Goal: Check status: Check status

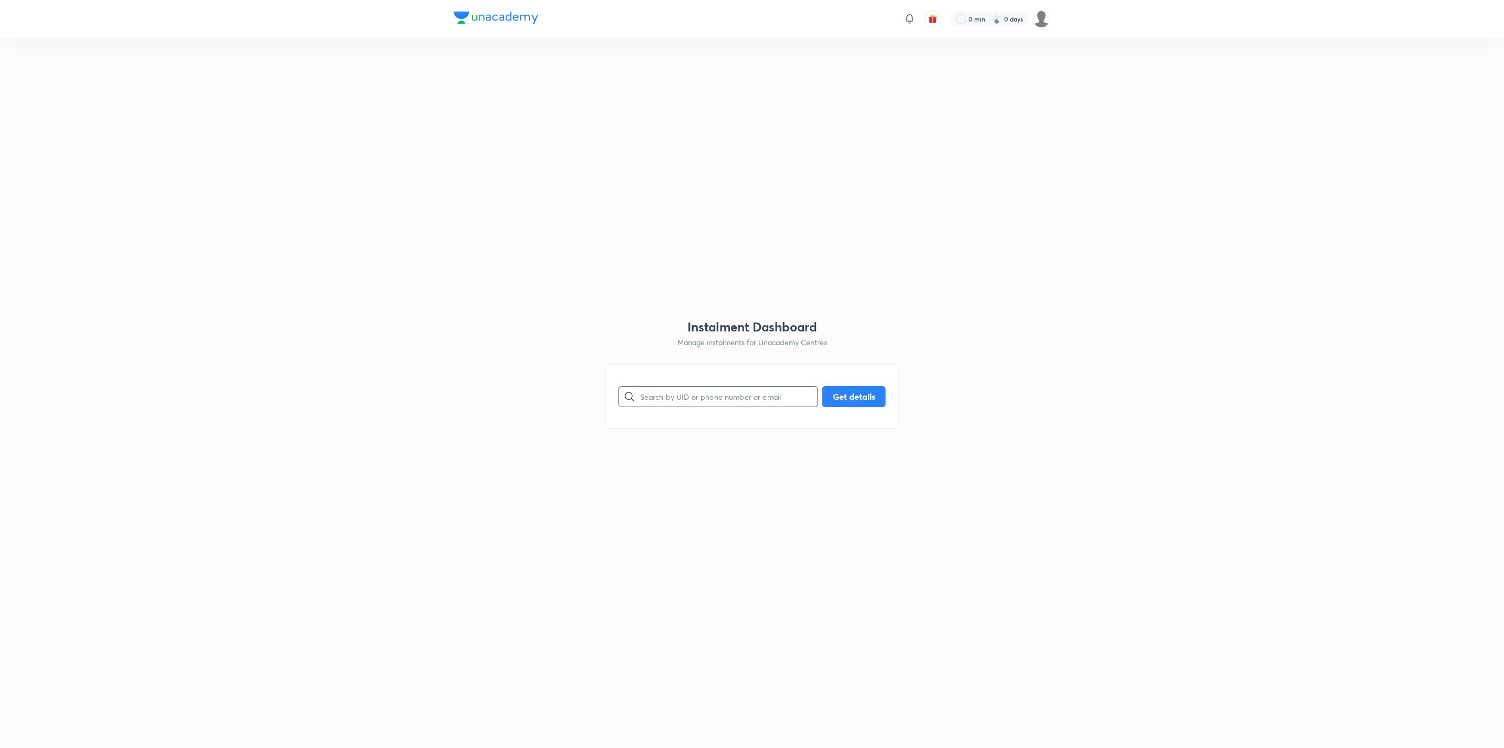
click at [703, 356] on input "text" at bounding box center [729, 396] width 178 height 27
paste input "JBOKYV16ZL"
type input "JBOKYV16ZL"
click at [752, 356] on button "Get details" at bounding box center [854, 395] width 64 height 21
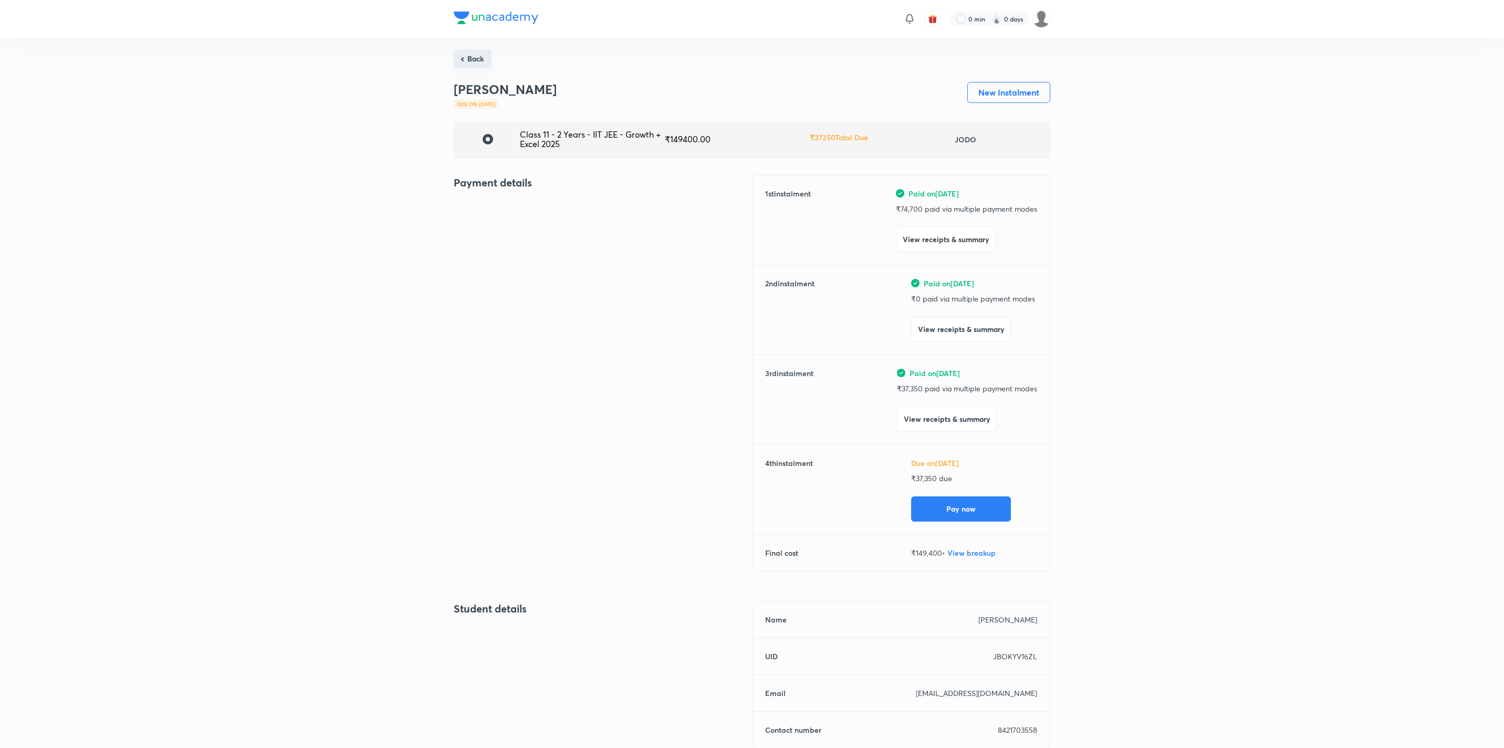
click at [473, 59] on button "Back" at bounding box center [473, 58] width 38 height 19
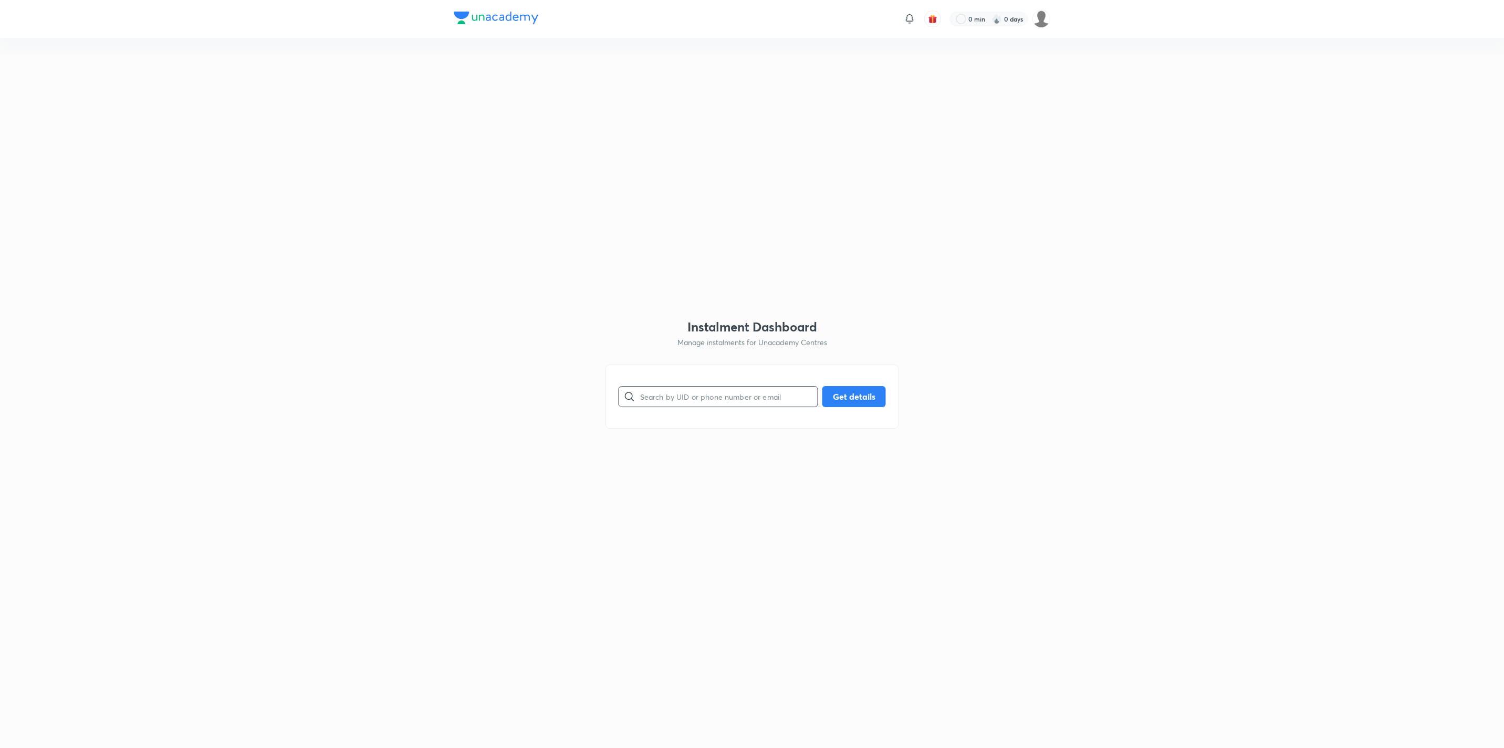
click at [691, 356] on input "text" at bounding box center [729, 396] width 178 height 27
paste input "IL08BGULWM"
type input "IL08BGULWM"
click at [752, 356] on button "Get details" at bounding box center [854, 395] width 64 height 21
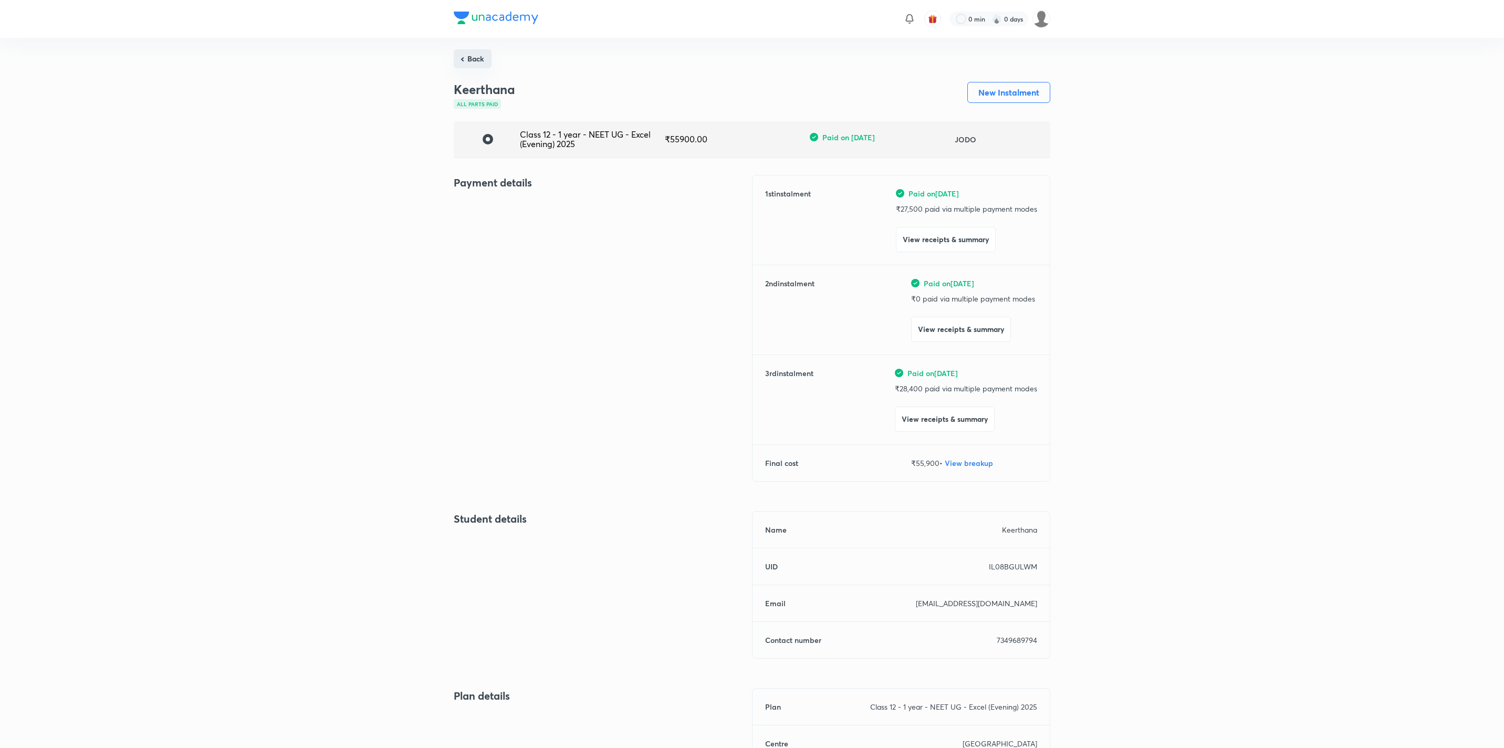
click at [479, 57] on button "Back" at bounding box center [473, 58] width 38 height 19
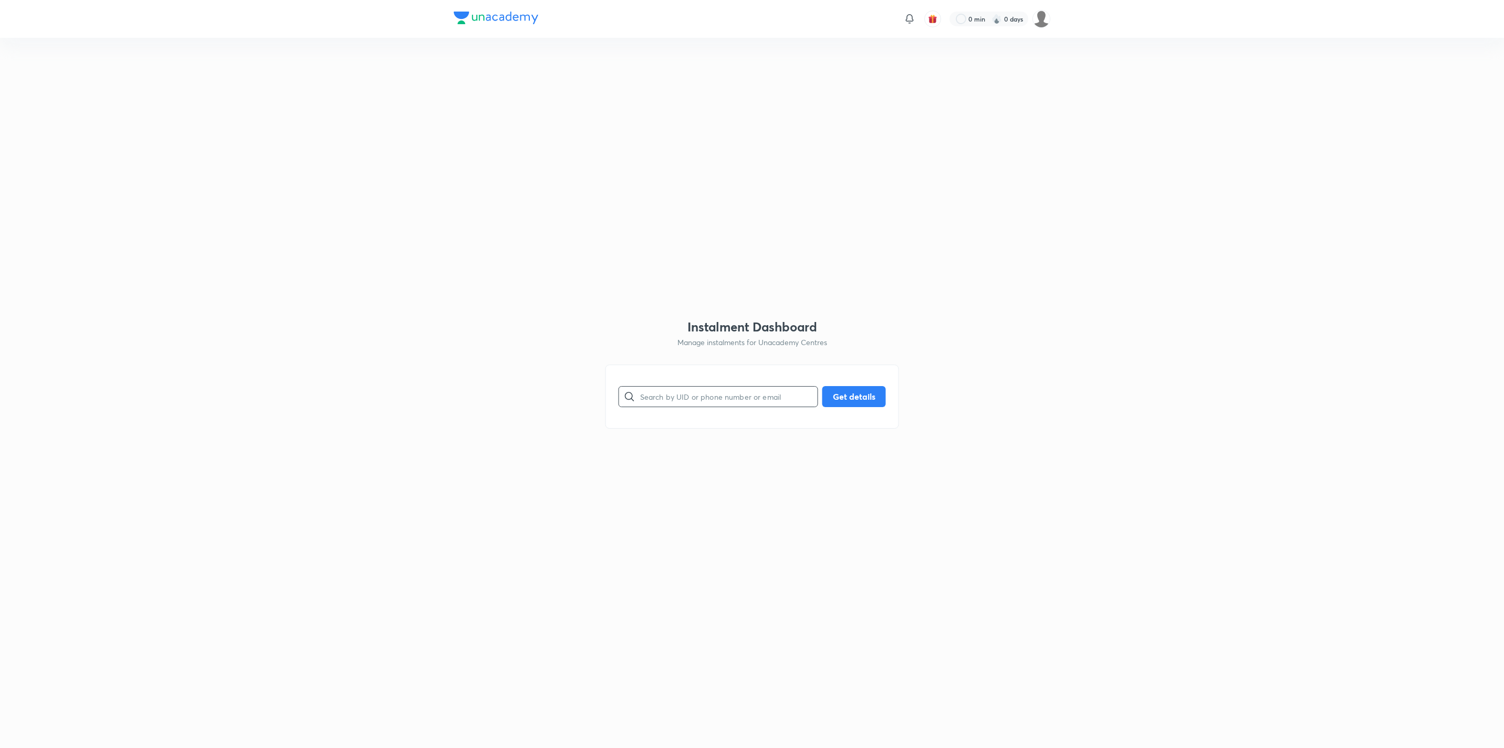
click at [686, 356] on input "text" at bounding box center [729, 396] width 178 height 27
paste input "IL08BGULWM"
type input "IL08BGULWM"
click at [752, 356] on button "Get details" at bounding box center [854, 395] width 64 height 21
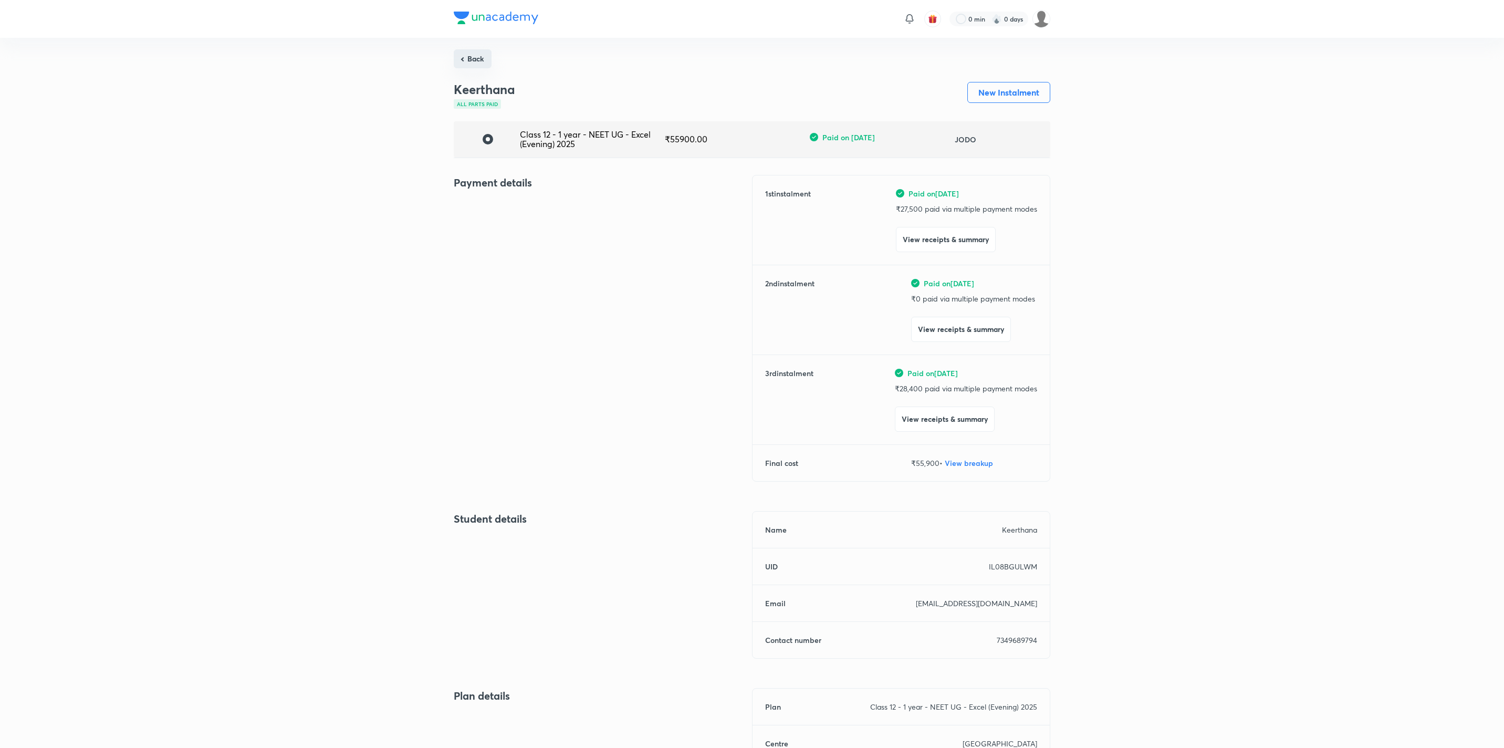
click at [464, 50] on button "Back" at bounding box center [473, 58] width 38 height 19
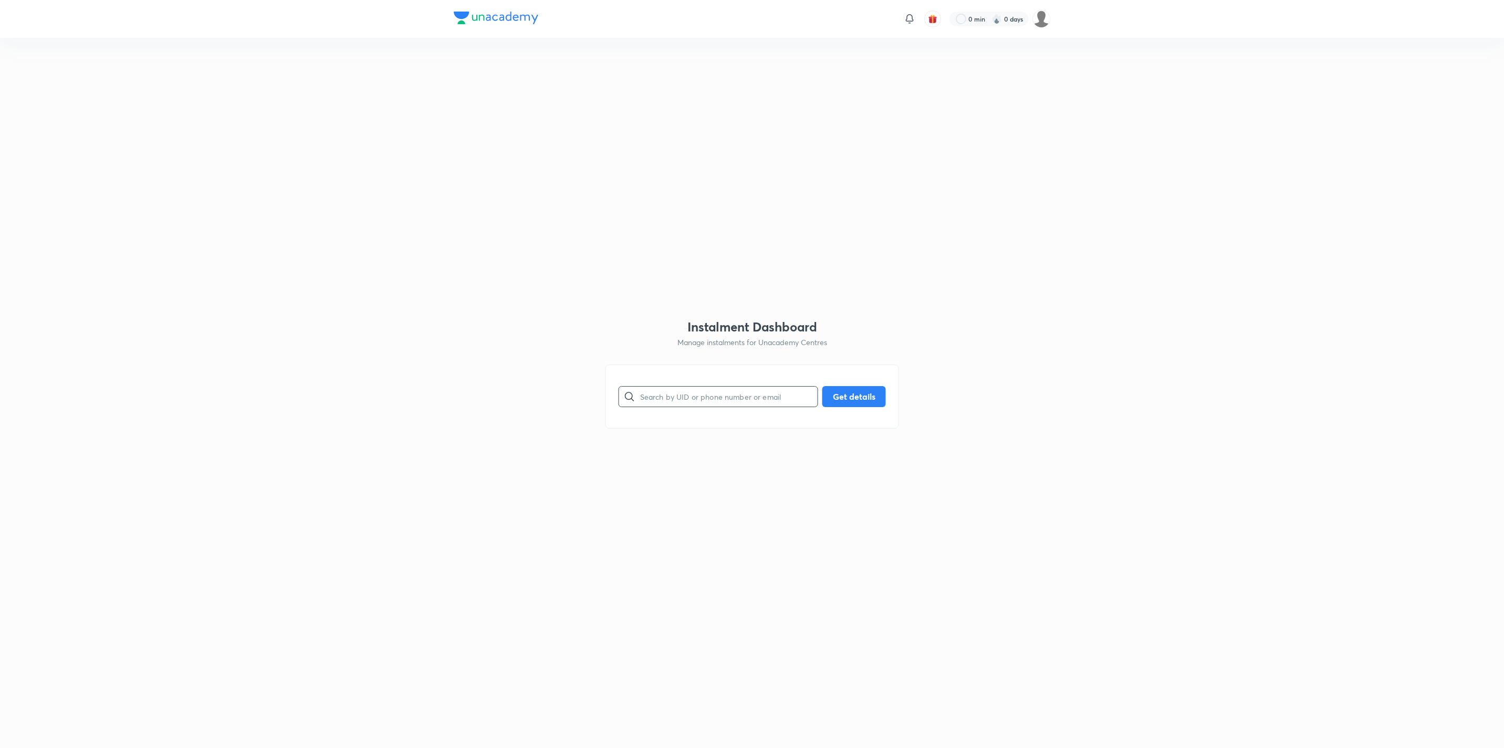
click at [655, 356] on input "text" at bounding box center [729, 396] width 178 height 27
paste input "OL1WRZI8XA"
click at [752, 356] on button "Get details" at bounding box center [854, 395] width 64 height 21
click at [643, 356] on input "OL1WRZI8XA" at bounding box center [729, 396] width 178 height 27
type input "OL1WRZI8XA"
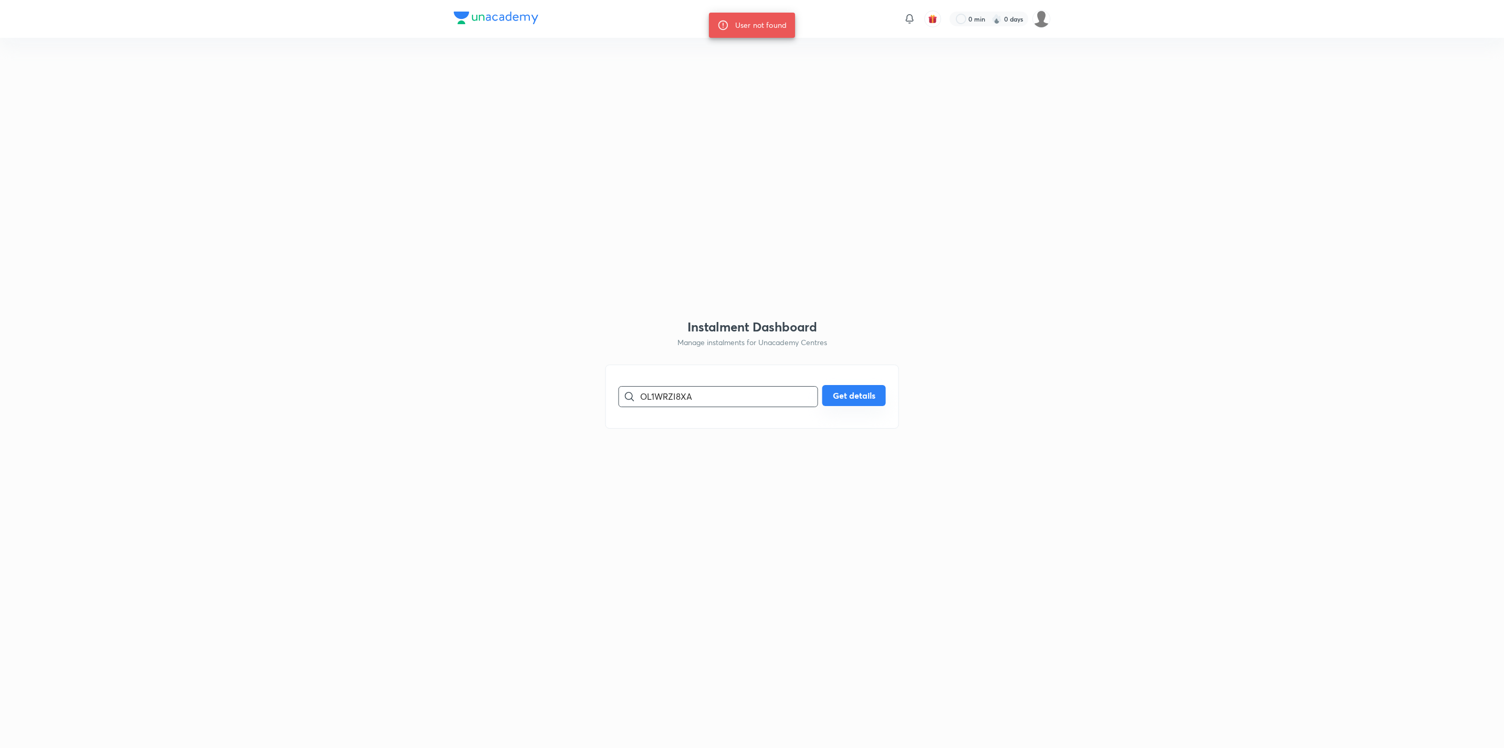
click at [752, 356] on button "Get details" at bounding box center [854, 395] width 64 height 21
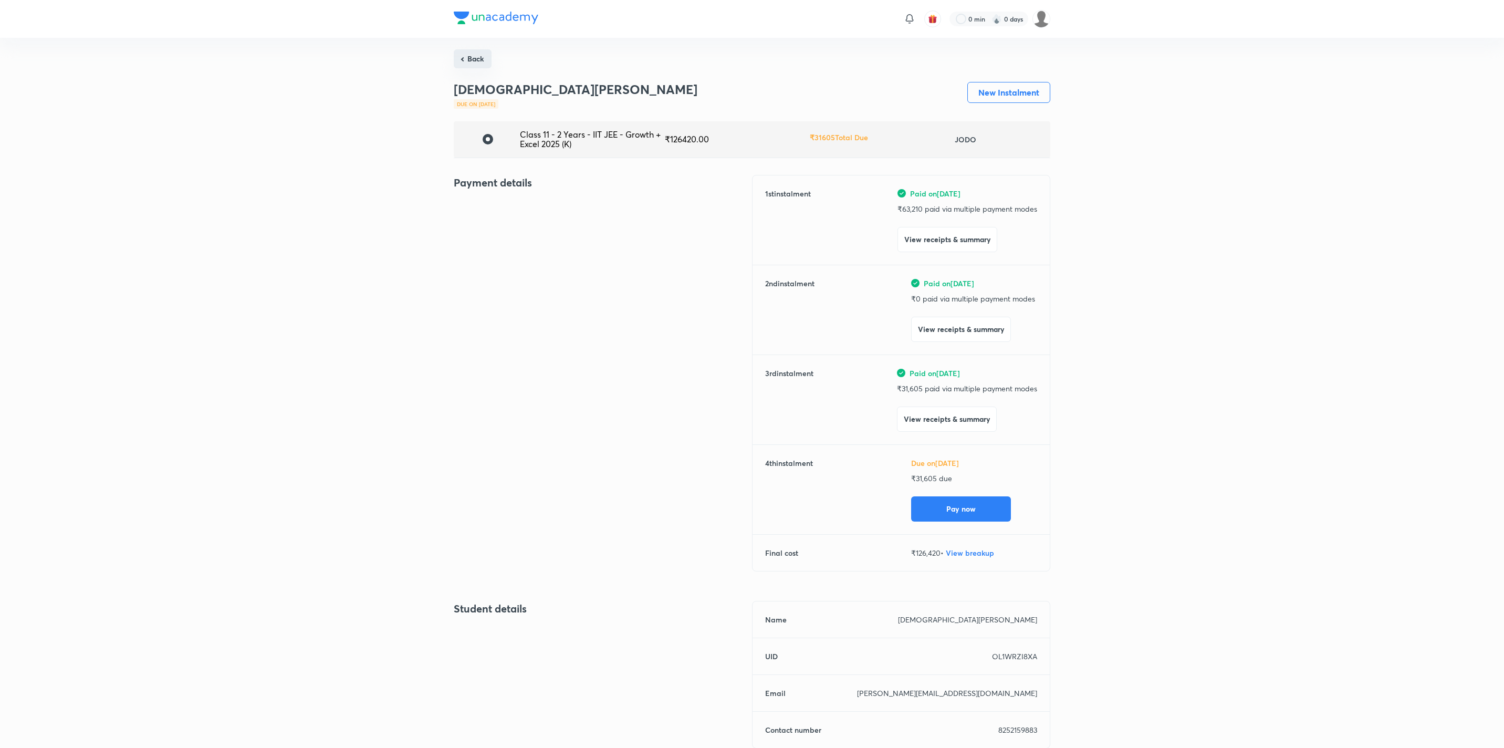
click at [476, 55] on button "Back" at bounding box center [473, 58] width 38 height 19
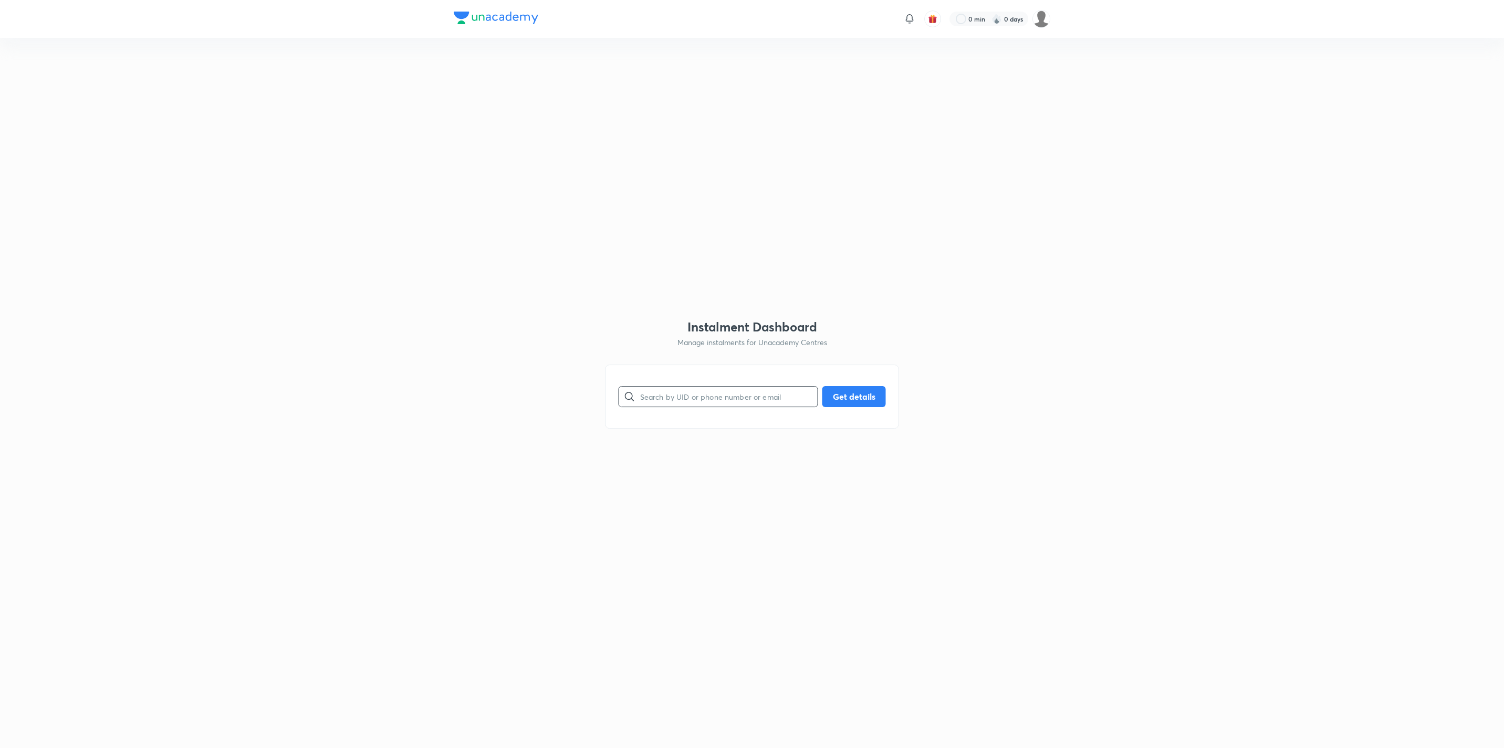
click at [651, 356] on input "text" at bounding box center [729, 396] width 178 height 27
paste input "LU7RM76J06"
type input "LU7RM76J06"
click at [752, 356] on button "Get details" at bounding box center [854, 395] width 64 height 21
